Goal: Find specific fact: Find specific fact

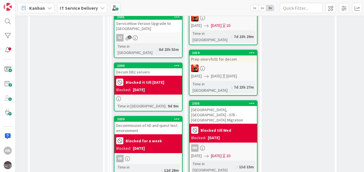
scroll to position [438, 229]
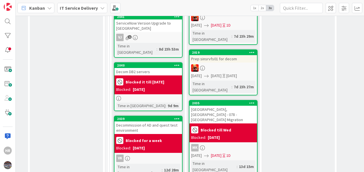
click at [150, 68] on div "Decom DB2 servers" at bounding box center [148, 71] width 68 height 7
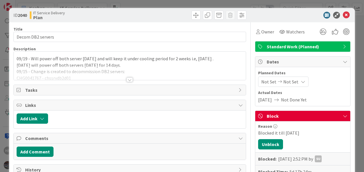
click at [129, 78] on div at bounding box center [129, 80] width 6 height 5
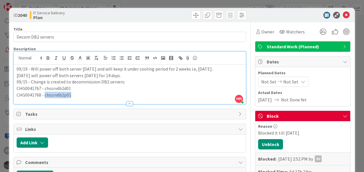
drag, startPoint x: 71, startPoint y: 94, endPoint x: 43, endPoint y: 93, distance: 27.5
click at [43, 93] on p "CHG0041768 - chssrvdb2p01" at bounding box center [130, 95] width 226 height 7
drag, startPoint x: 72, startPoint y: 89, endPoint x: 46, endPoint y: 87, distance: 25.2
click at [46, 87] on p "CHG0041767 - chssrvdb2d01" at bounding box center [130, 88] width 226 height 7
click at [132, 87] on p "CHG0041767 - chssrvdb2d01" at bounding box center [130, 88] width 226 height 7
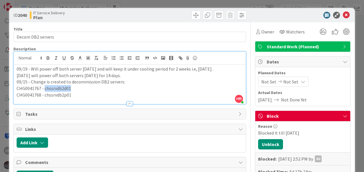
drag, startPoint x: 74, startPoint y: 90, endPoint x: 45, endPoint y: 88, distance: 29.3
click at [45, 88] on p "CHG0041767 - chssrvdb2d01" at bounding box center [130, 88] width 226 height 7
copy p "chssrvdb2d01"
click at [343, 17] on icon at bounding box center [346, 15] width 7 height 7
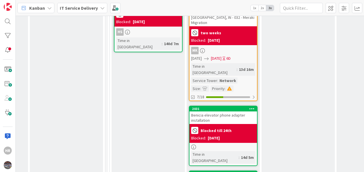
scroll to position [637, 229]
